Goal: Task Accomplishment & Management: Manage account settings

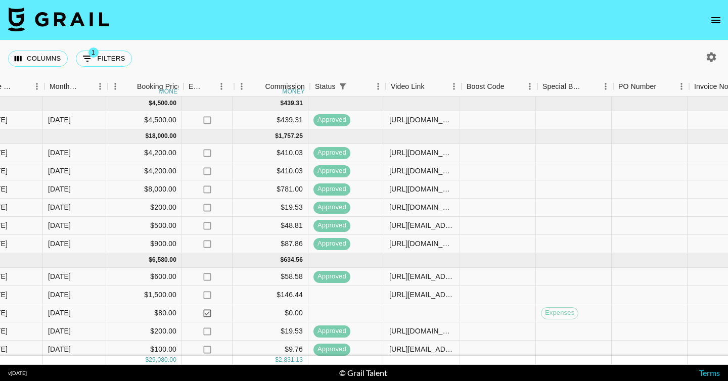
scroll to position [0, 582]
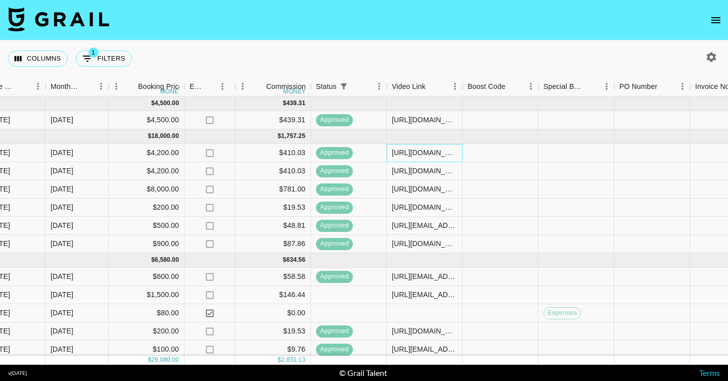
click at [409, 152] on div "[URL][DOMAIN_NAME]" at bounding box center [424, 153] width 65 height 10
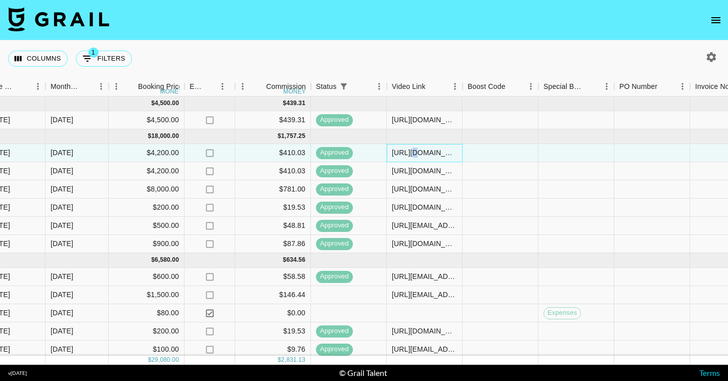
click at [409, 152] on div "[URL][DOMAIN_NAME]" at bounding box center [424, 153] width 65 height 10
drag, startPoint x: 456, startPoint y: 151, endPoint x: 319, endPoint y: 149, distance: 137.6
click at [319, 149] on div "recFzPeyIEtewqtyu rxchelleyu camila@grail-talent.com Arencia Inc. doakoc@arenci…" at bounding box center [302, 153] width 1768 height 18
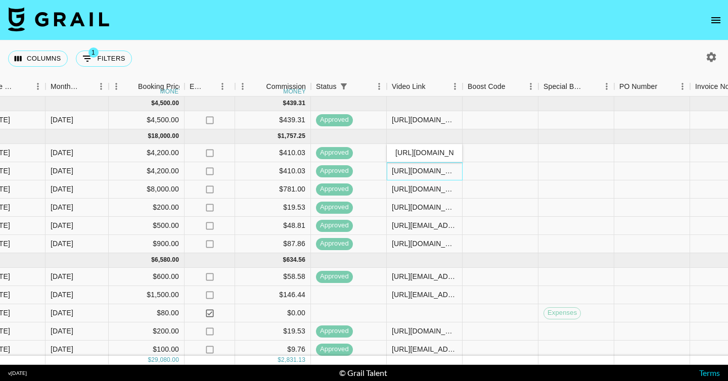
click at [406, 170] on div "https://www.tiktok.com/@rxchelleyu/video/7522975830692072718" at bounding box center [424, 171] width 65 height 10
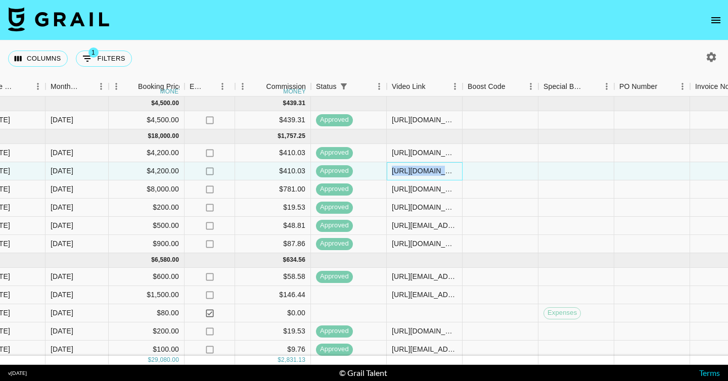
drag, startPoint x: 393, startPoint y: 170, endPoint x: 527, endPoint y: 165, distance: 134.6
click at [579, 164] on div "rec0auNr9FlBgh4hD rxchelleyu camila@grail-talent.com Arencia Inc. doakoc@arenci…" at bounding box center [302, 171] width 1768 height 18
click at [446, 164] on div "https://www.tiktok.com/@rxchelleyu/video/7522975830692072718" at bounding box center [425, 171] width 76 height 18
click at [445, 169] on div "[URL][DOMAIN_NAME]" at bounding box center [424, 171] width 65 height 10
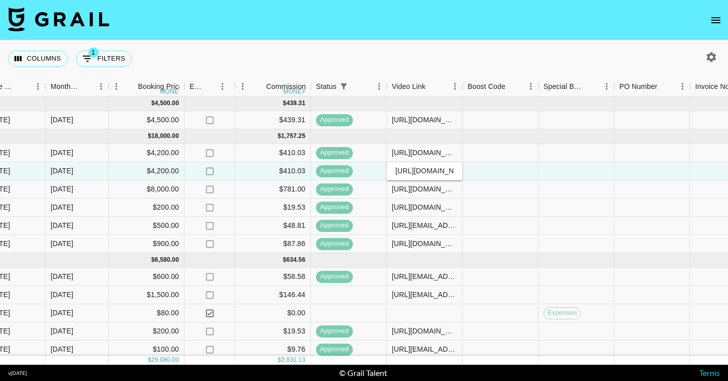
drag, startPoint x: 455, startPoint y: 171, endPoint x: 303, endPoint y: 167, distance: 152.3
click at [303, 167] on div "rec0auNr9FlBgh4hD rxchelleyu camila@grail-talent.com Arencia Inc. doakoc@arenci…" at bounding box center [302, 171] width 1768 height 18
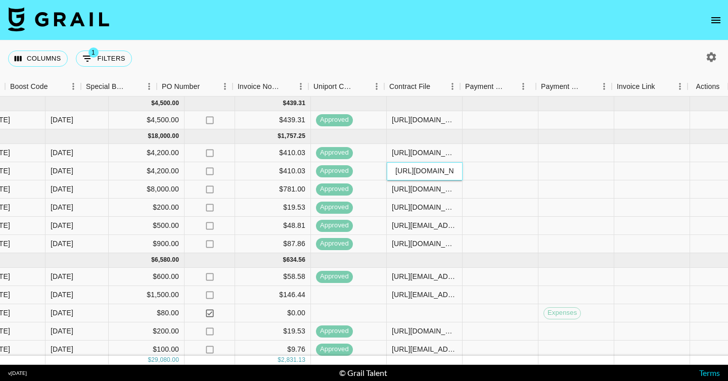
scroll to position [0, 1040]
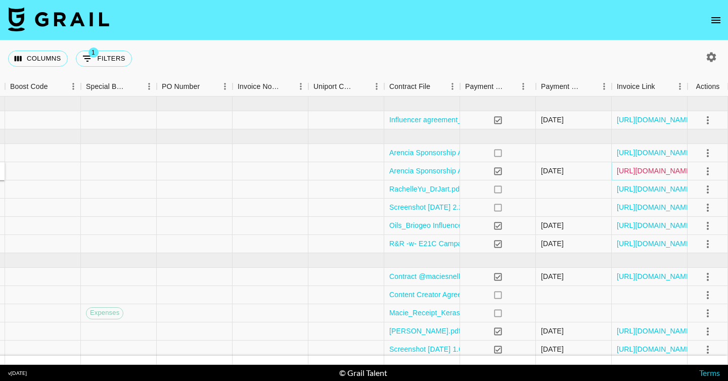
click at [645, 170] on link "[URL][DOMAIN_NAME]" at bounding box center [655, 171] width 76 height 10
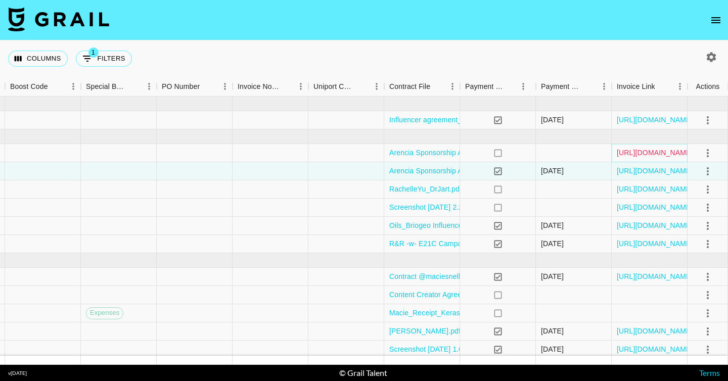
click at [638, 149] on link "[URL][DOMAIN_NAME]" at bounding box center [655, 153] width 76 height 10
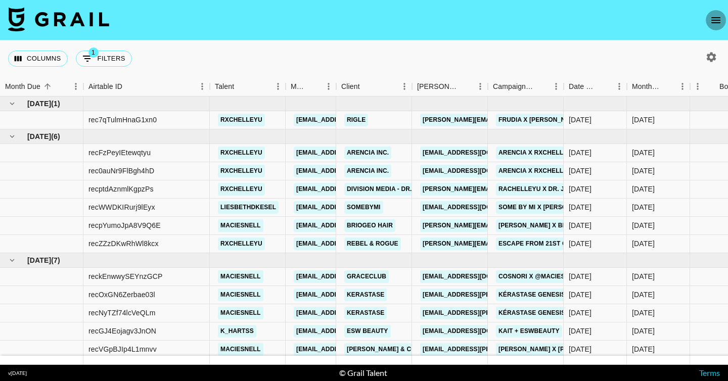
click at [718, 14] on icon "open drawer" at bounding box center [716, 20] width 12 height 12
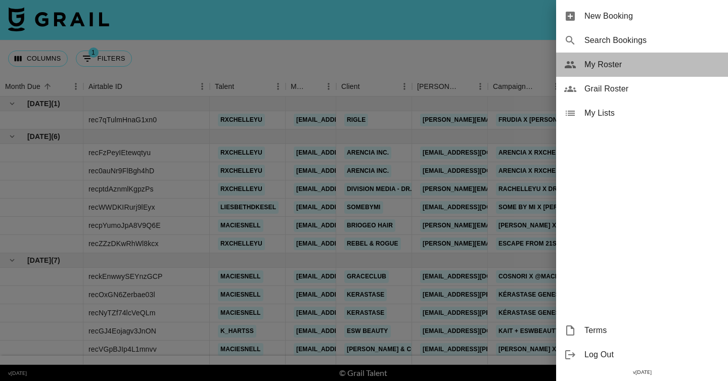
click at [651, 71] on div "My Roster" at bounding box center [642, 65] width 172 height 24
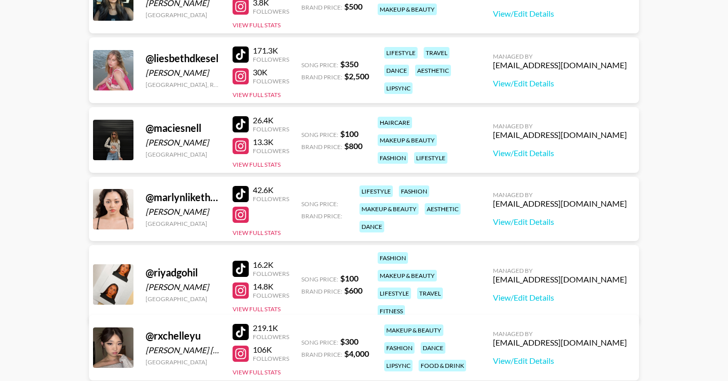
scroll to position [188, 0]
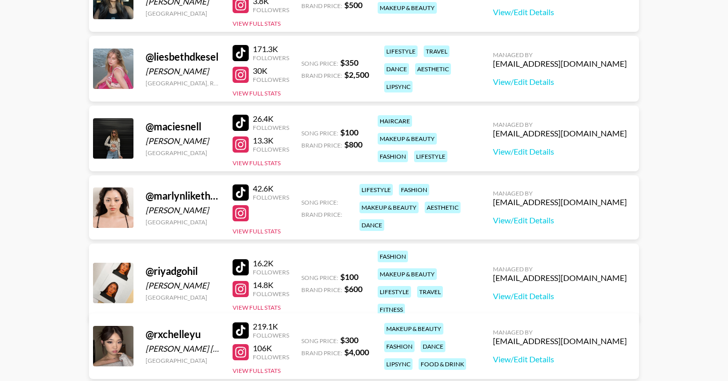
click at [204, 332] on div "@ rxchelleyu" at bounding box center [183, 334] width 75 height 13
click at [264, 372] on button "View Full Stats" at bounding box center [257, 371] width 48 height 8
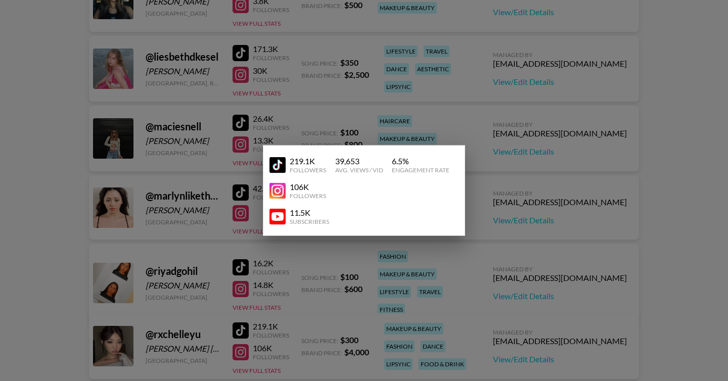
click at [369, 335] on div at bounding box center [364, 190] width 728 height 381
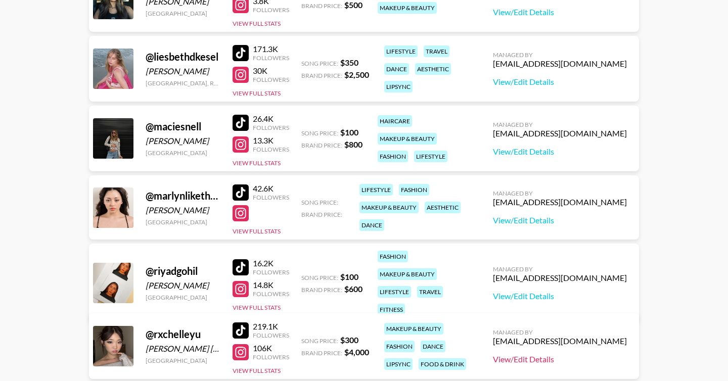
click at [578, 360] on link "View/Edit Details" at bounding box center [560, 360] width 134 height 10
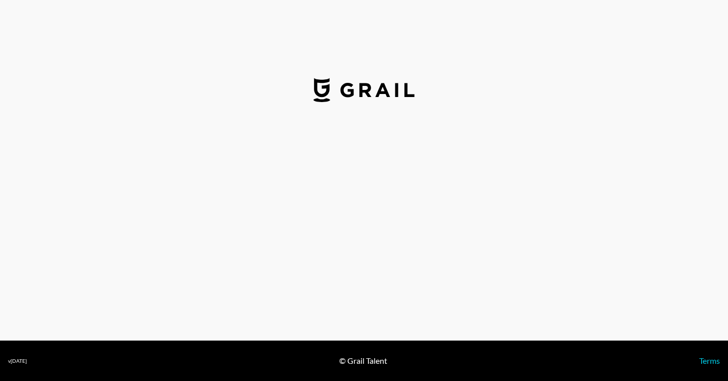
select select "USD"
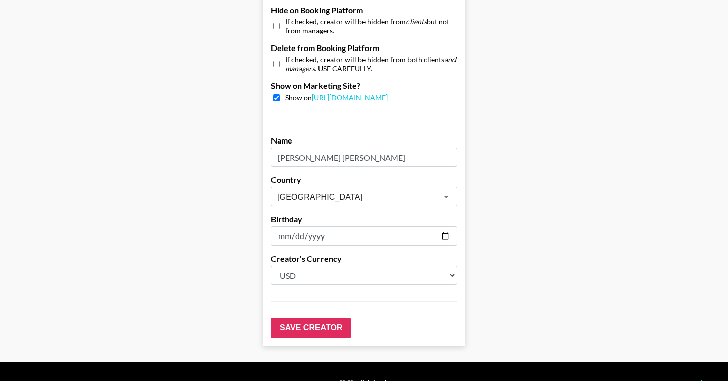
scroll to position [991, 0]
